Goal: Task Accomplishment & Management: Use online tool/utility

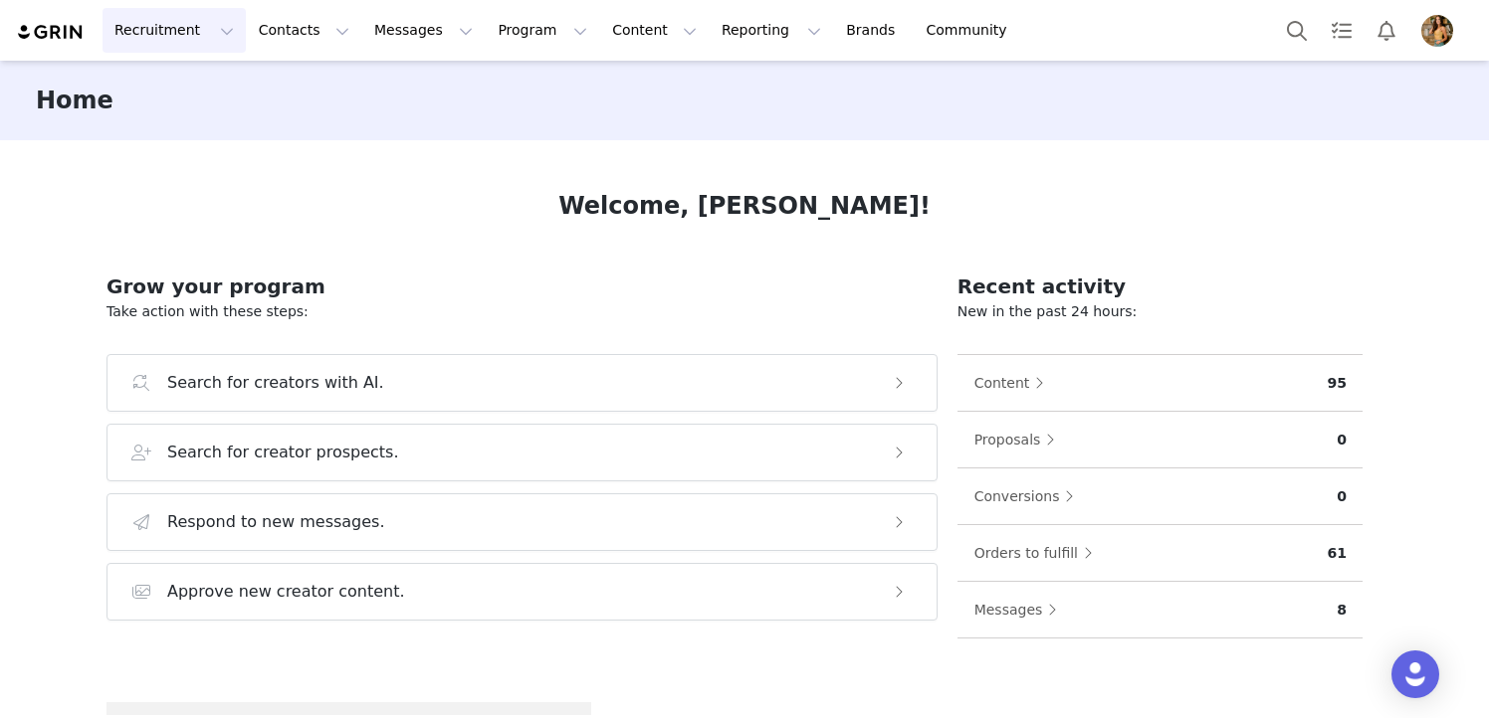
click at [187, 37] on button "Recruitment Recruitment" at bounding box center [173, 30] width 143 height 45
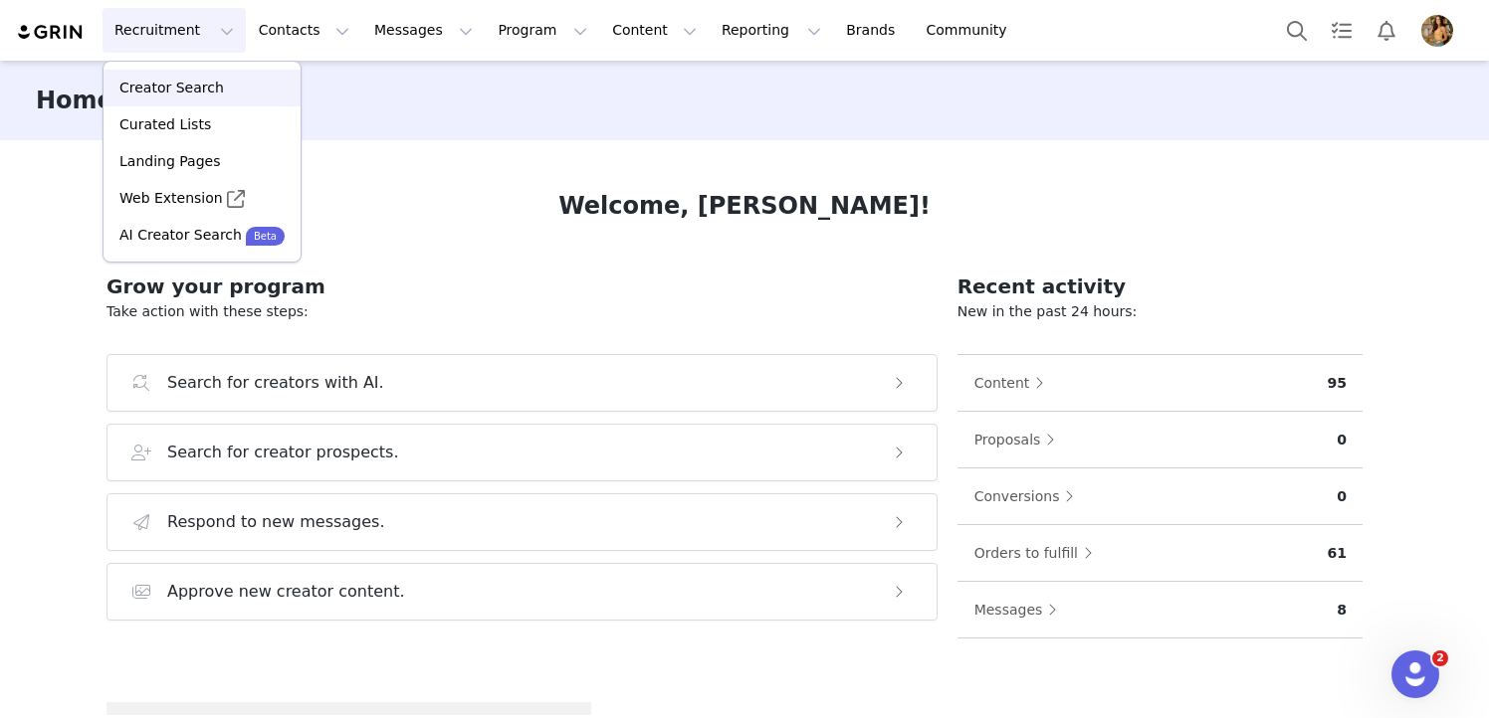
click at [187, 87] on p "Creator Search" at bounding box center [171, 88] width 104 height 21
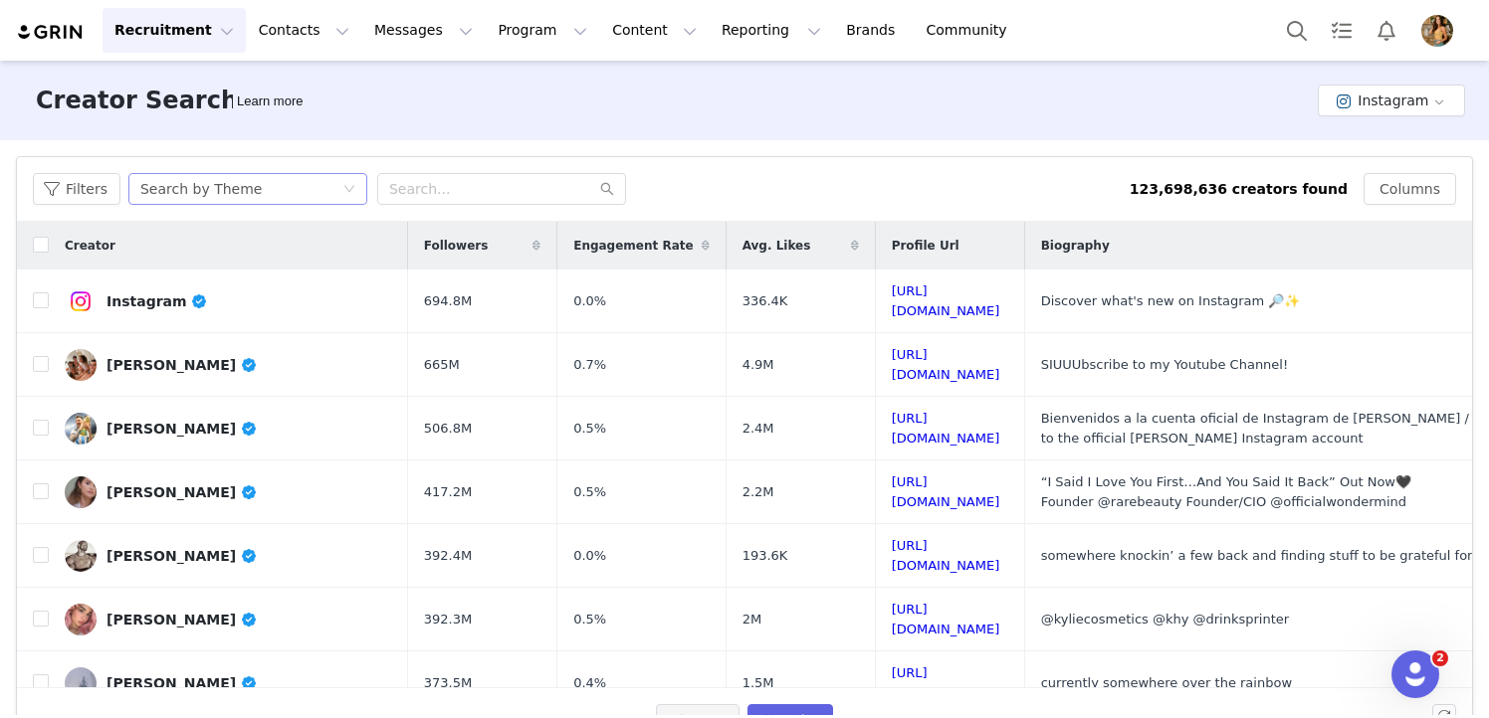
click at [343, 185] on icon "icon: down" at bounding box center [349, 189] width 12 height 12
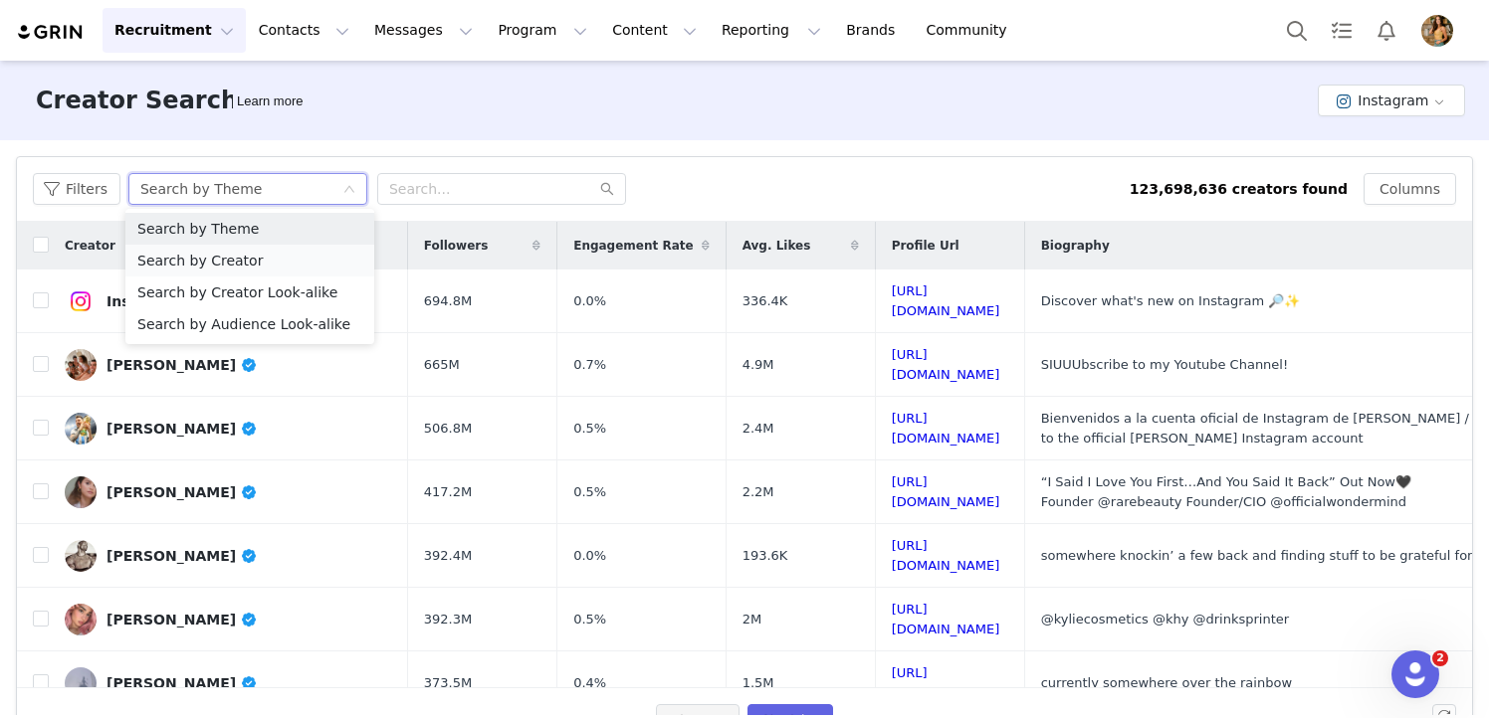
click at [283, 249] on li "Search by Creator" at bounding box center [249, 261] width 249 height 32
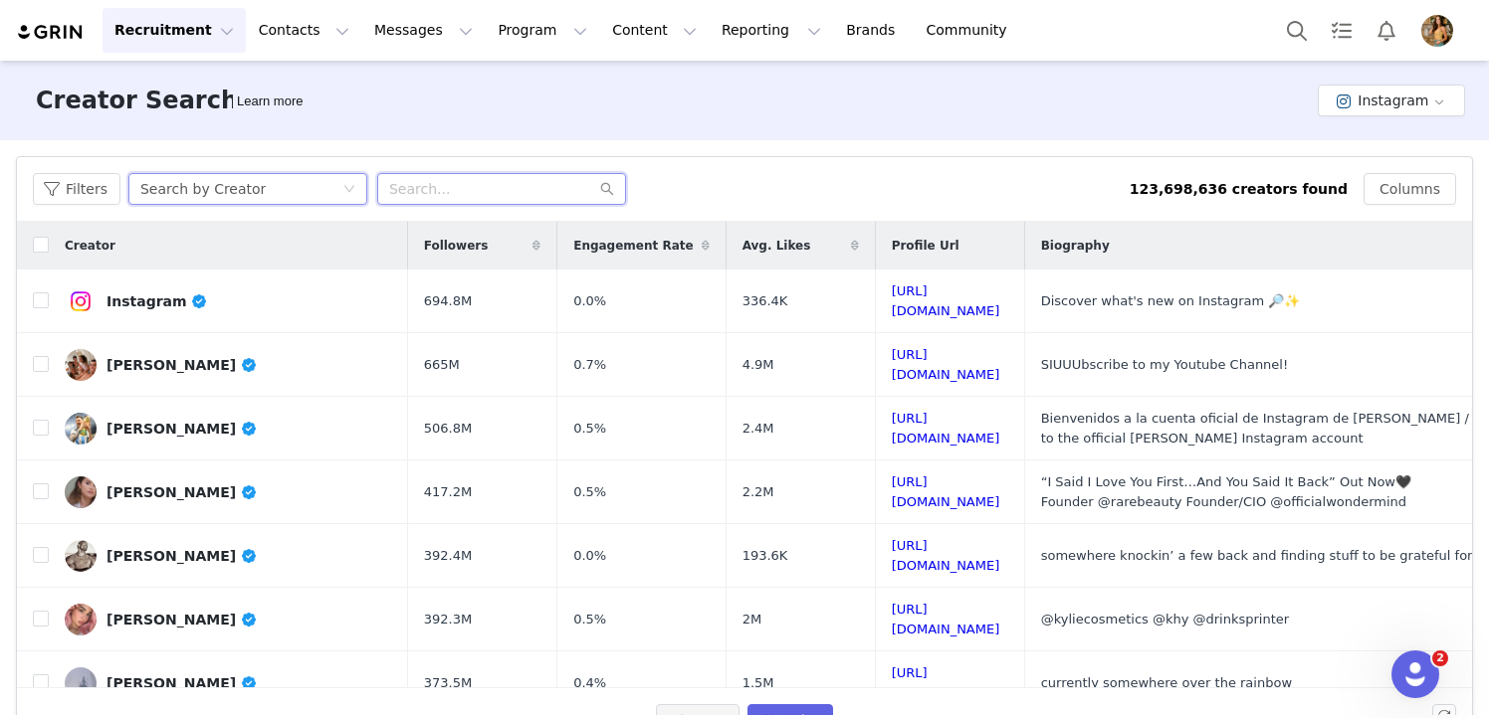
click at [441, 199] on input "text" at bounding box center [501, 189] width 249 height 32
type input "vivobarefoot"
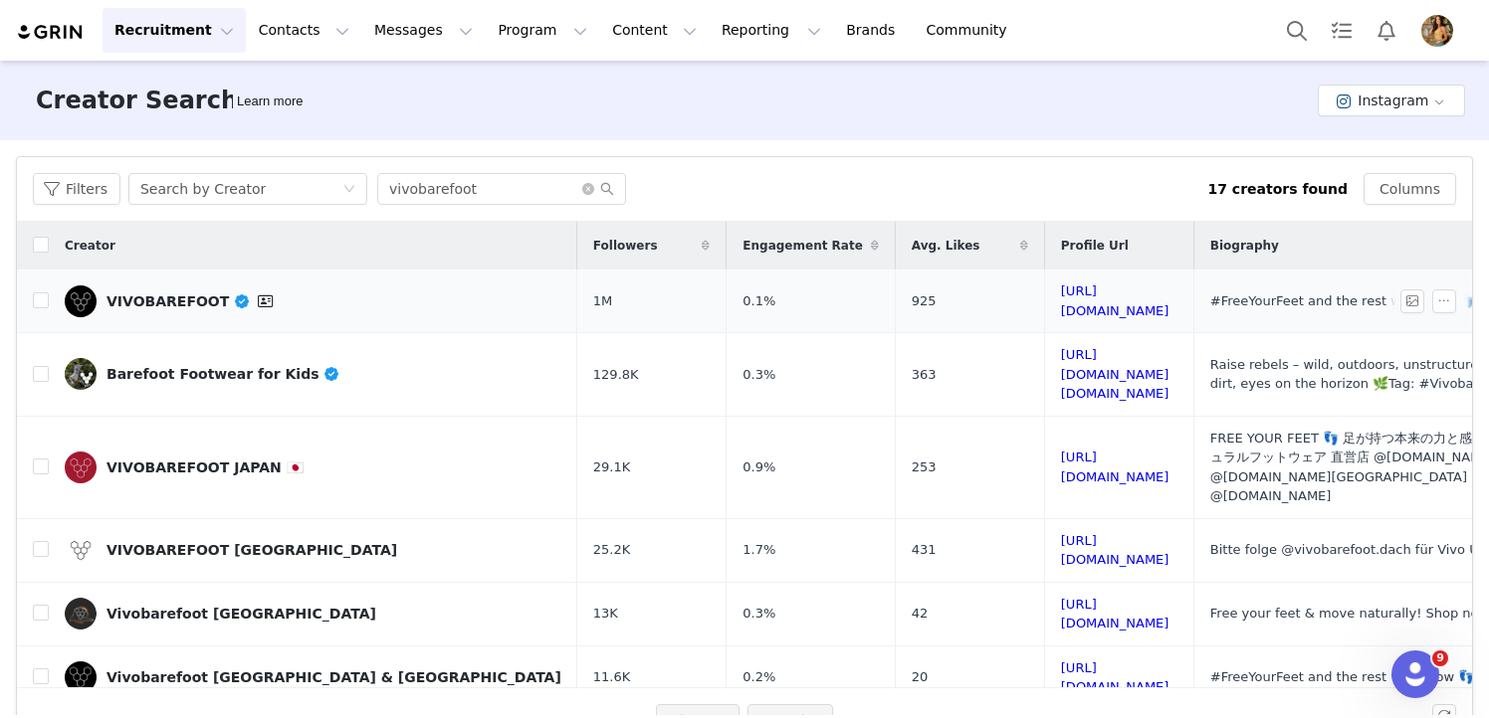
click at [155, 302] on div "VIVOBAREFOOT" at bounding box center [191, 302] width 171 height 24
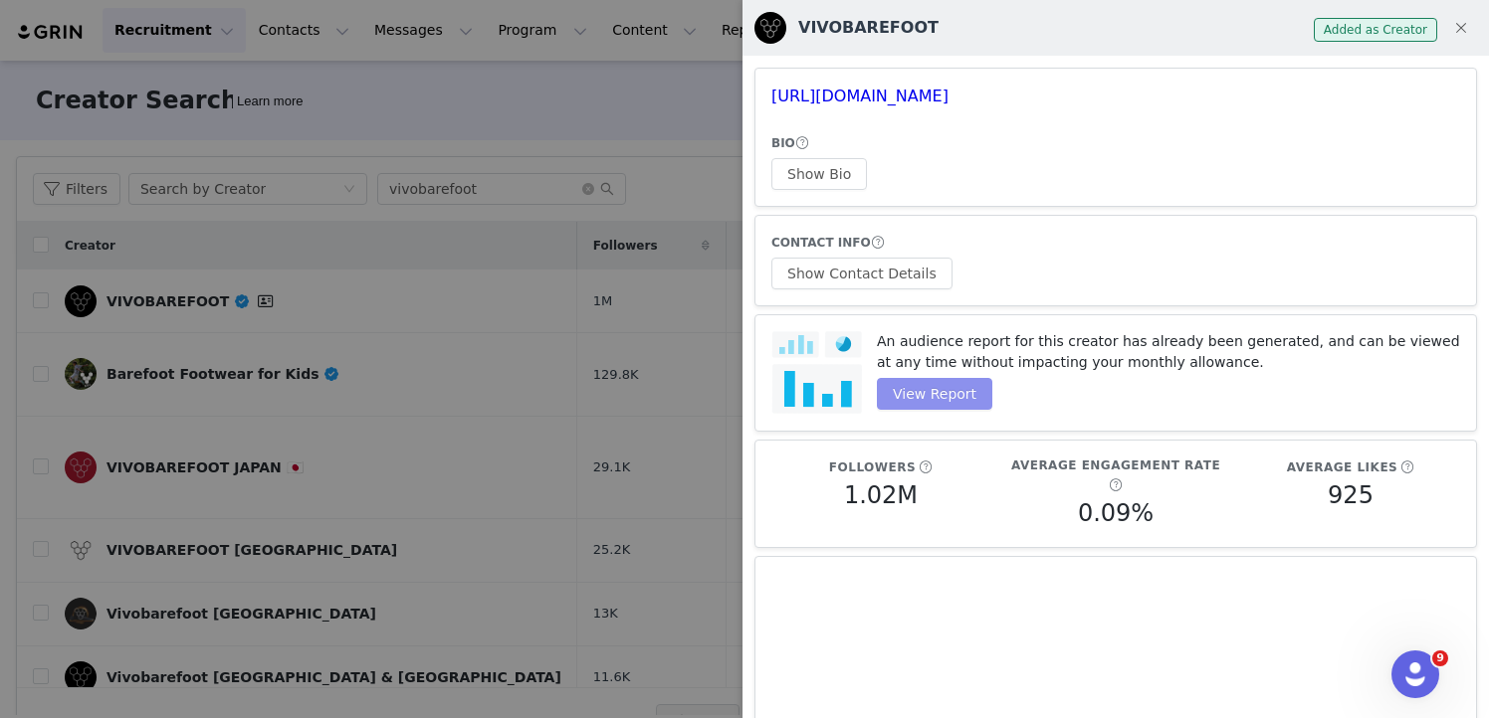
click at [930, 395] on button "View Report" at bounding box center [934, 394] width 115 height 32
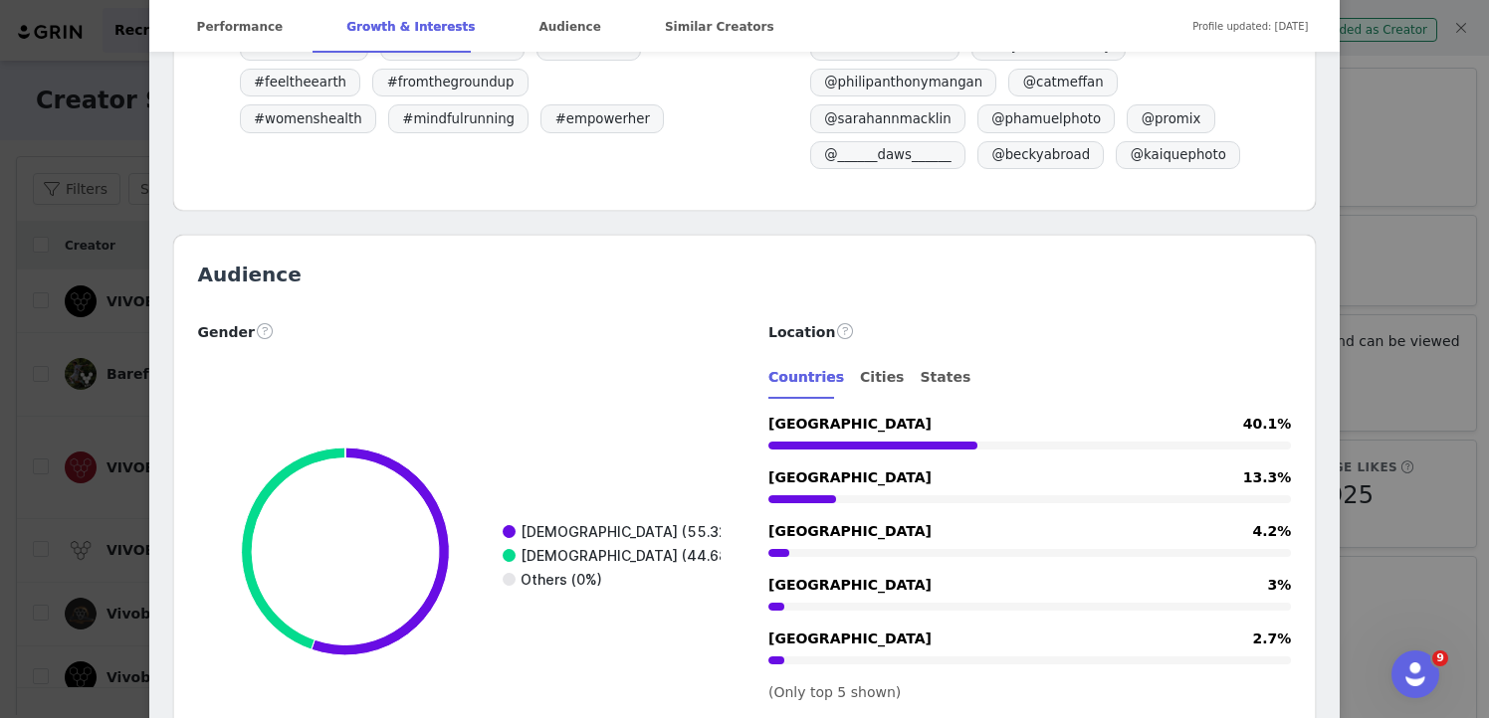
scroll to position [2351, 0]
